Goal: Contribute content: Add original content to the website for others to see

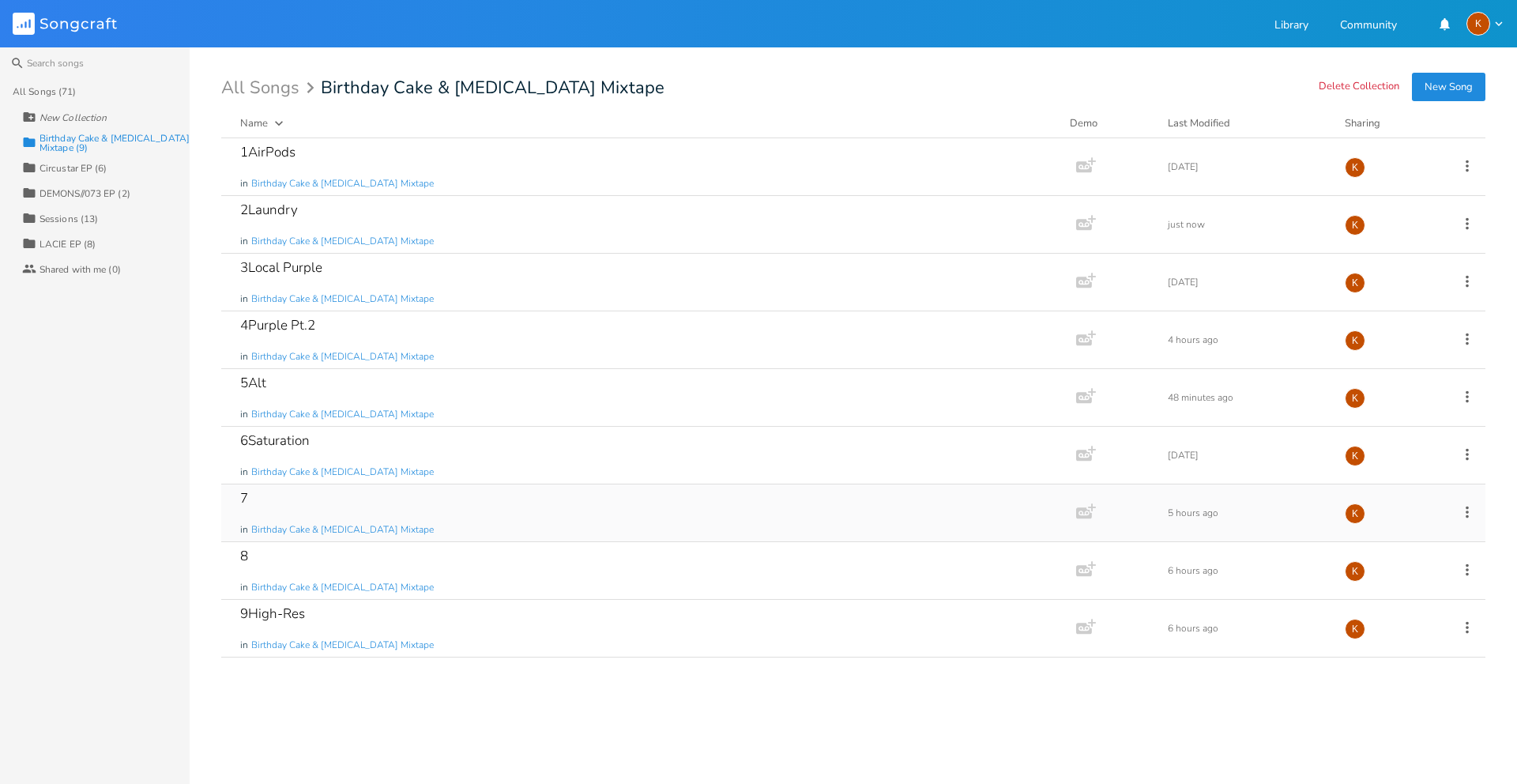
click at [1466, 513] on icon at bounding box center [1468, 512] width 18 height 18
click at [1409, 532] on li "Edit Rename" at bounding box center [1403, 536] width 127 height 27
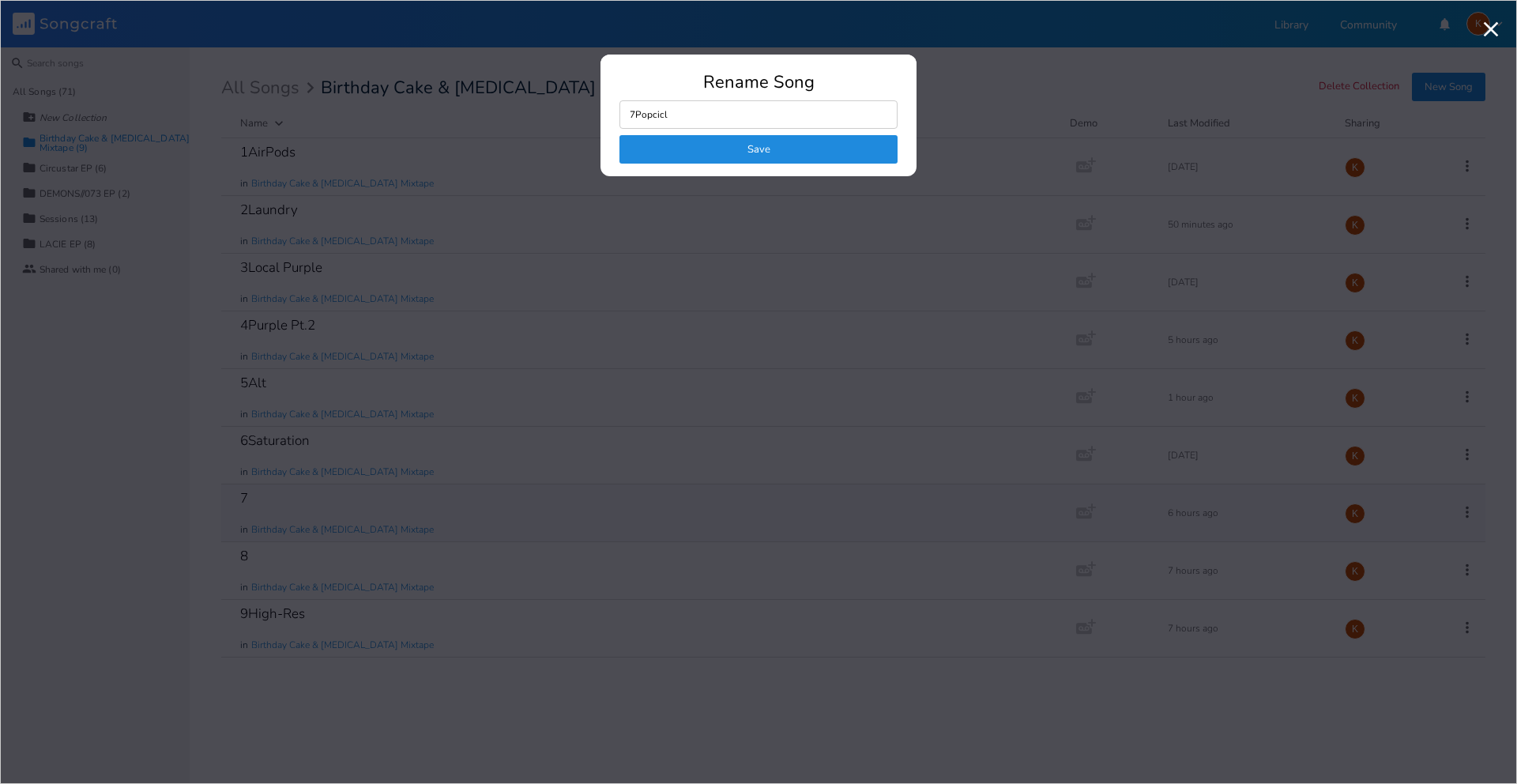
type input "7Popcicle"
click button "Save" at bounding box center [758, 149] width 278 height 29
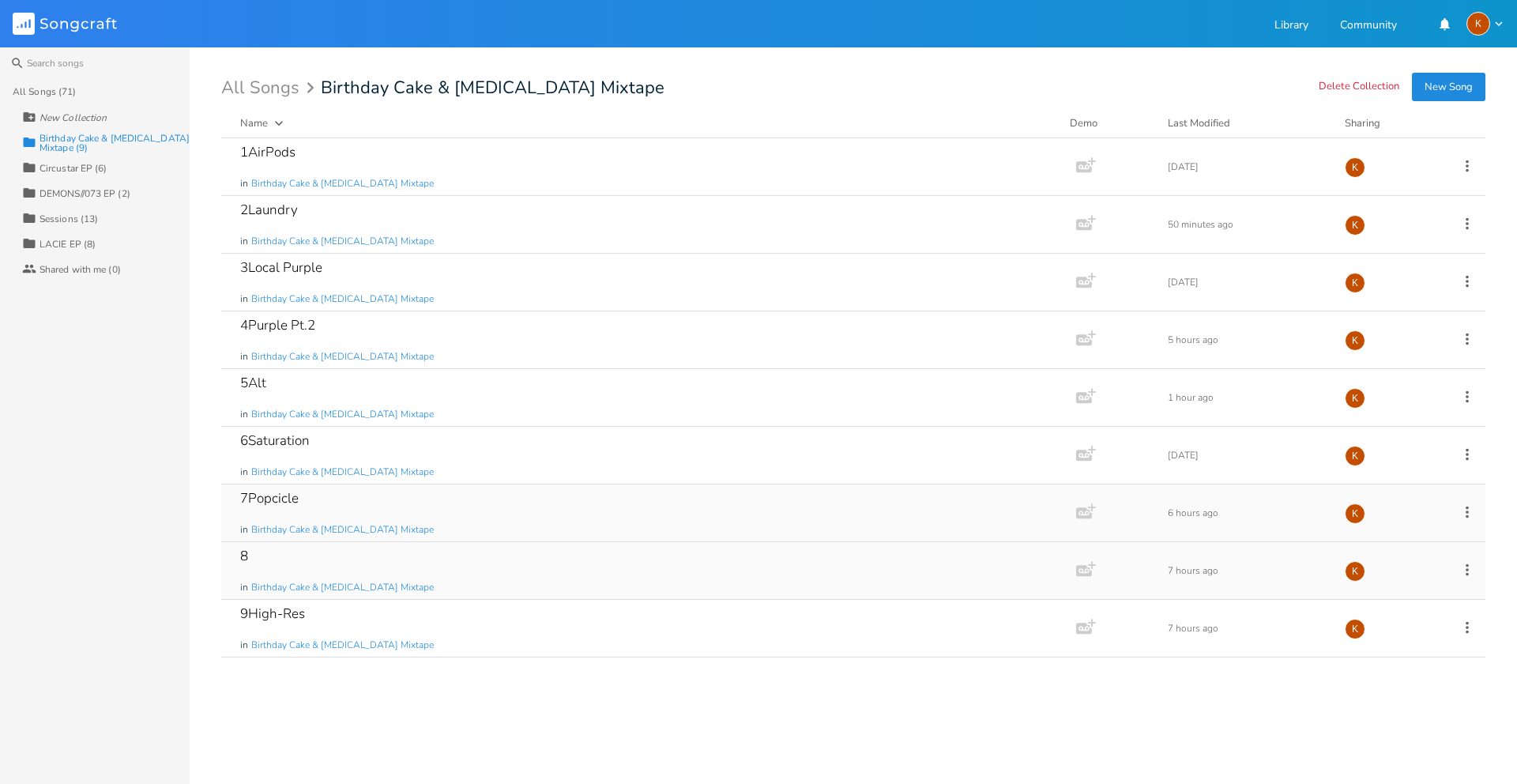
click at [1453, 569] on div "8 in Birthday Cake & [MEDICAL_DATA] Mixtape Add Demo 7 hours ago K" at bounding box center [853, 570] width 1265 height 57
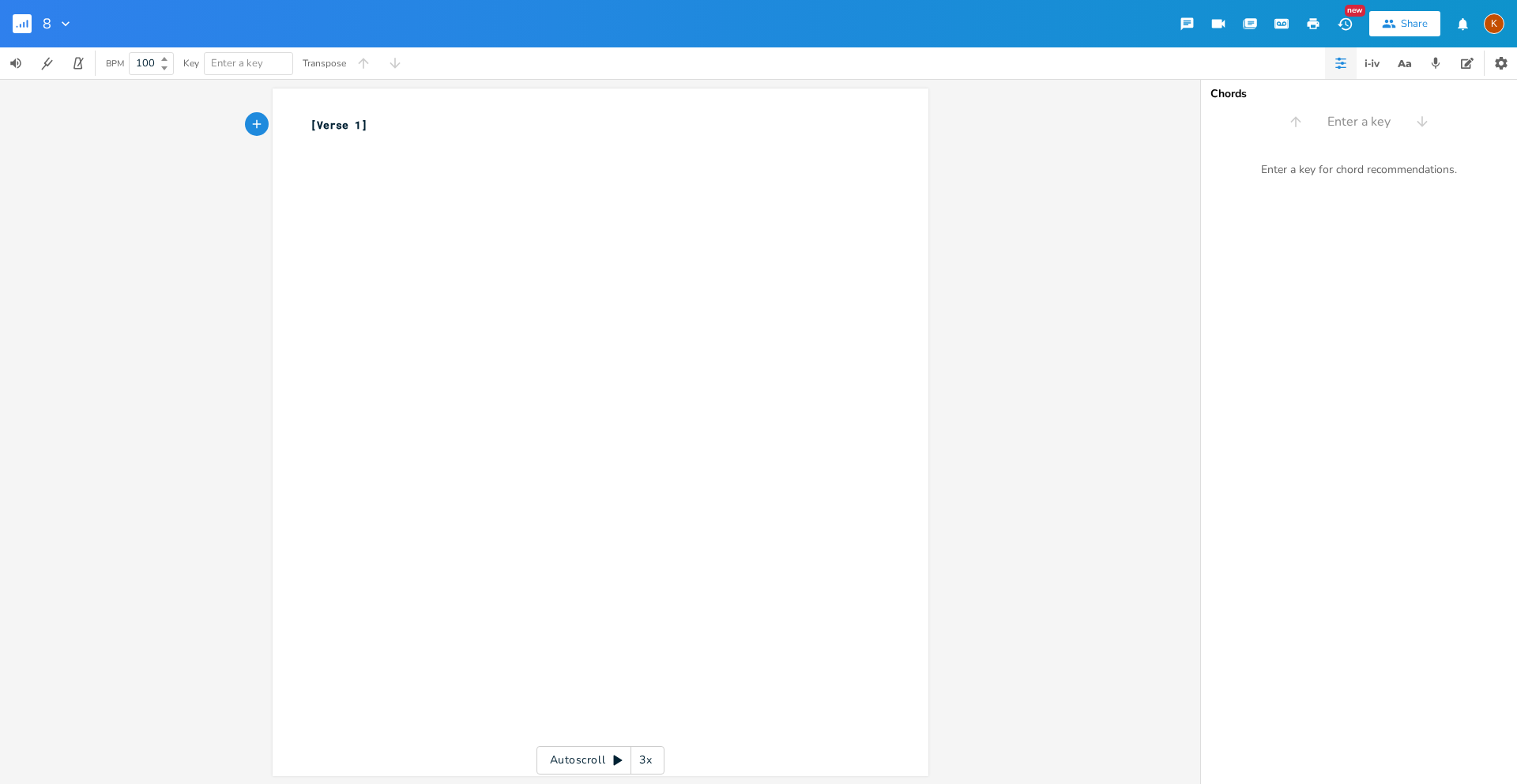
click at [22, 24] on rect "button" at bounding box center [22, 23] width 19 height 19
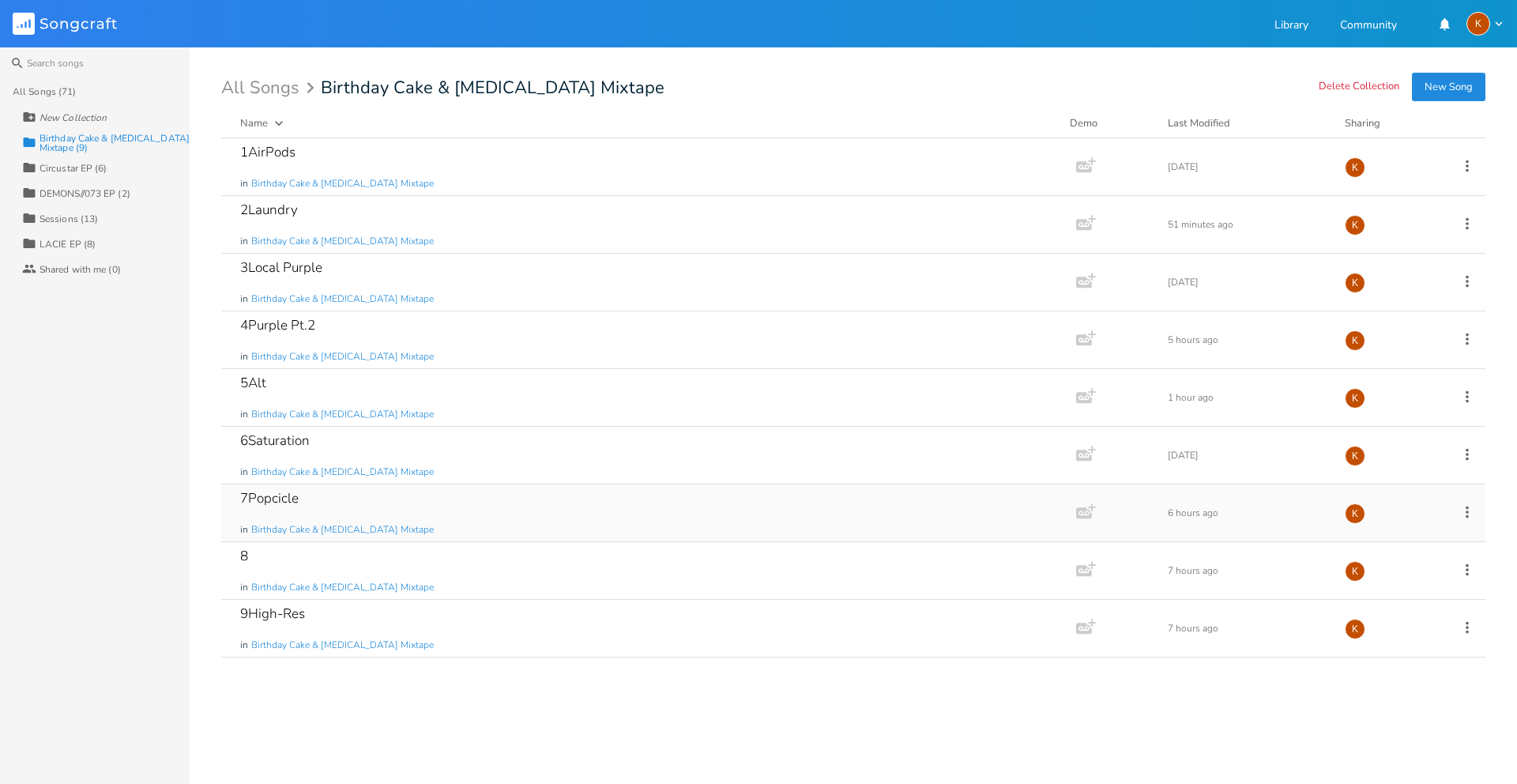
click at [451, 501] on div "7Popcicle in Birthday Cake & [MEDICAL_DATA] Mixtape" at bounding box center [646, 513] width 811 height 57
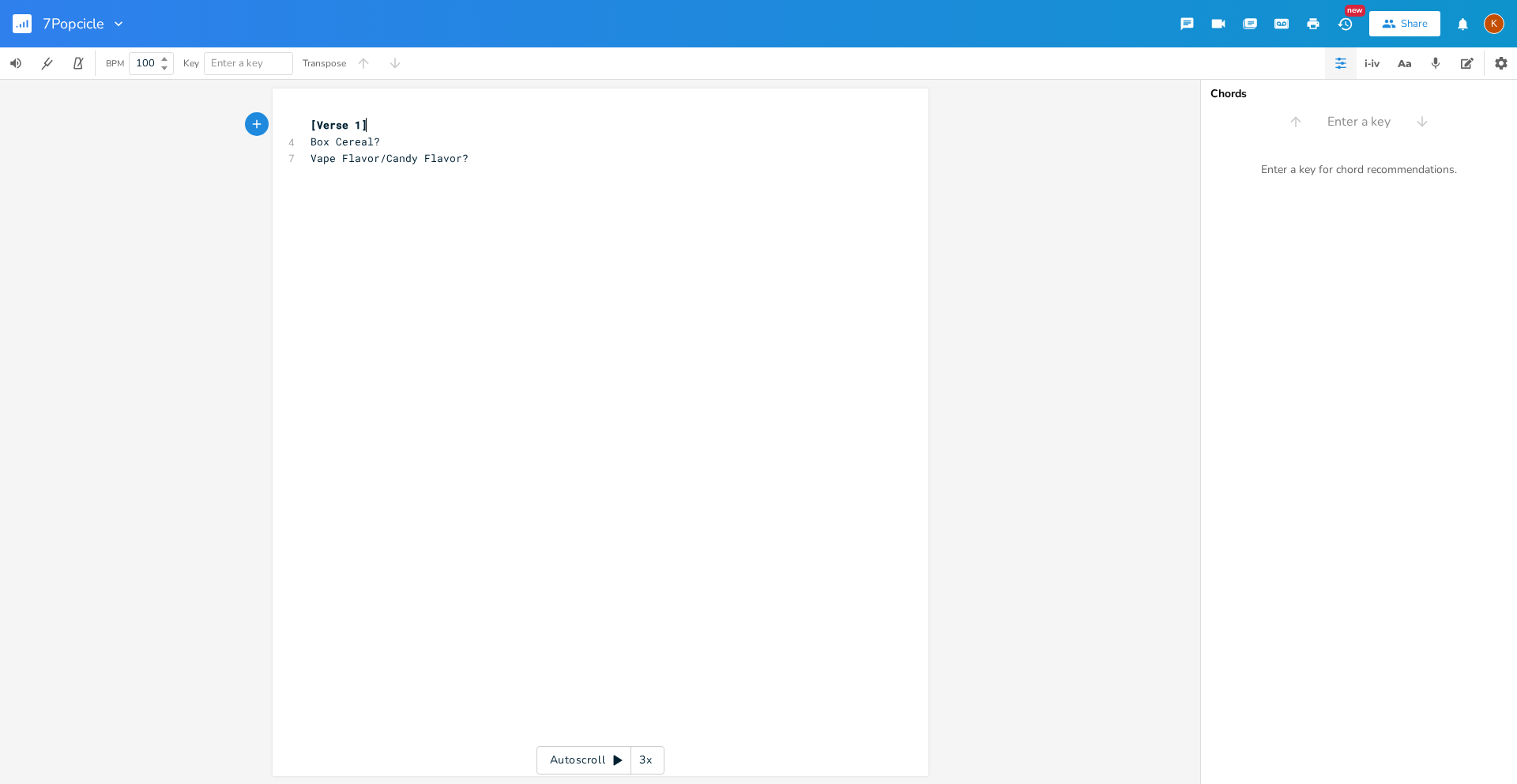
click at [477, 179] on div "xxxxxxxxxx [Verse 1] 4 Box Cereal? 7 Vape Flavor/Candy Flavor?" at bounding box center [612, 447] width 610 height 666
type textarea "Bomb Po["
type textarea "p"
type textarea "Cerry"
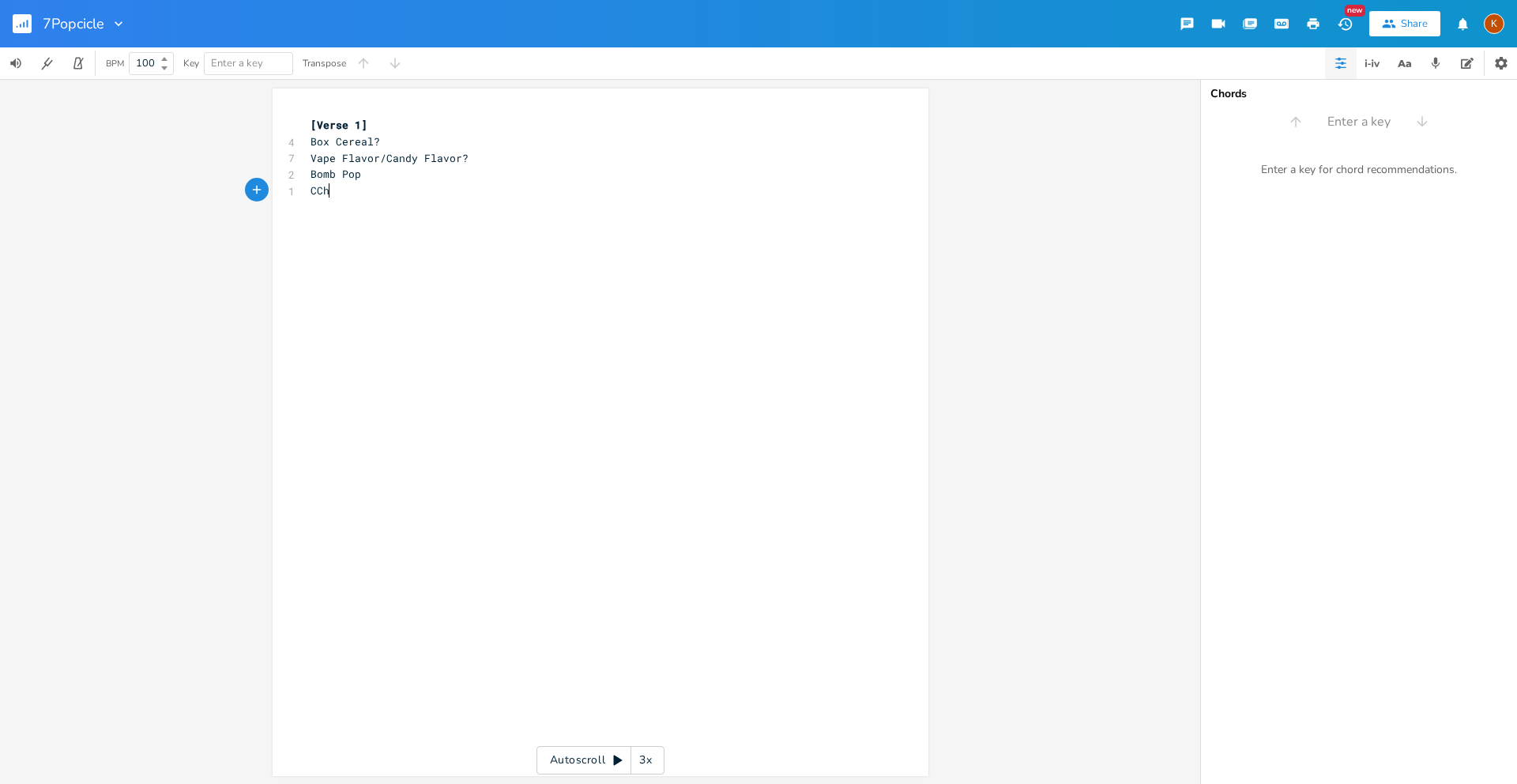
scroll to position [0, 18]
type textarea "Che"
type textarea "herry Pop"
type textarea "Popcicle"
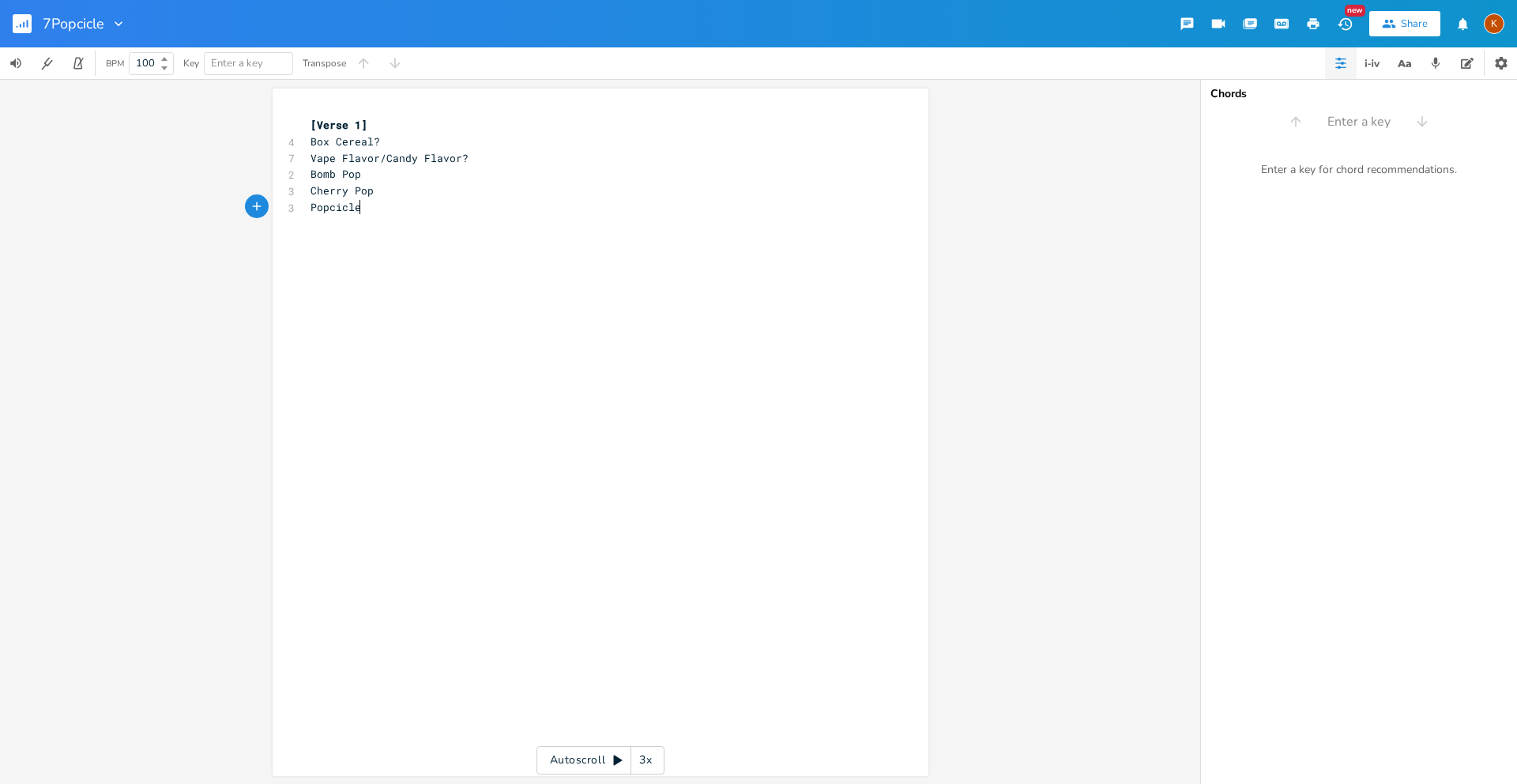
scroll to position [0, 38]
type textarea "Rainbow Pop"
type textarea "Digital Pop"
click at [14, 20] on rect "button" at bounding box center [22, 23] width 19 height 19
